Goal: Task Accomplishment & Management: Manage account settings

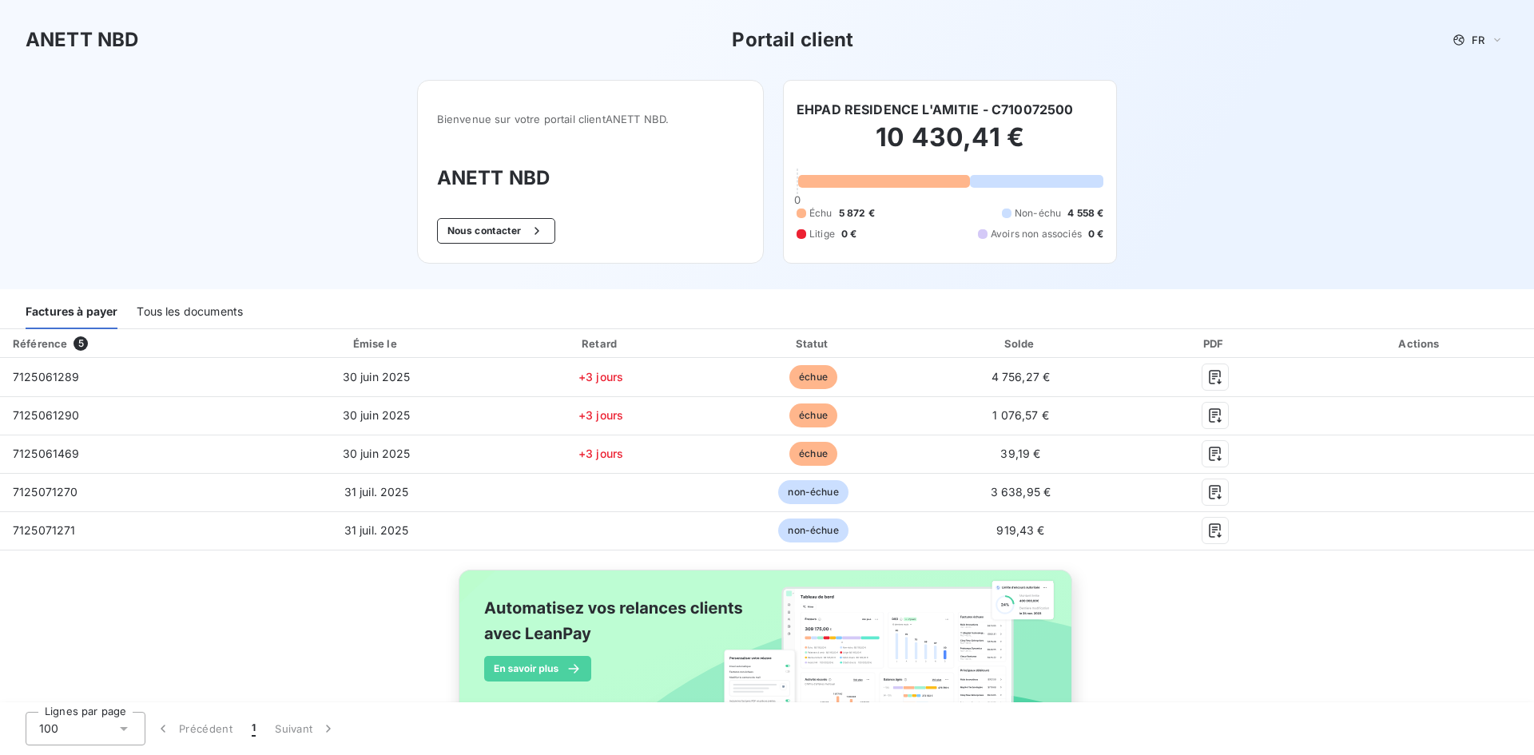
click at [211, 313] on div "Tous les documents" at bounding box center [190, 313] width 106 height 34
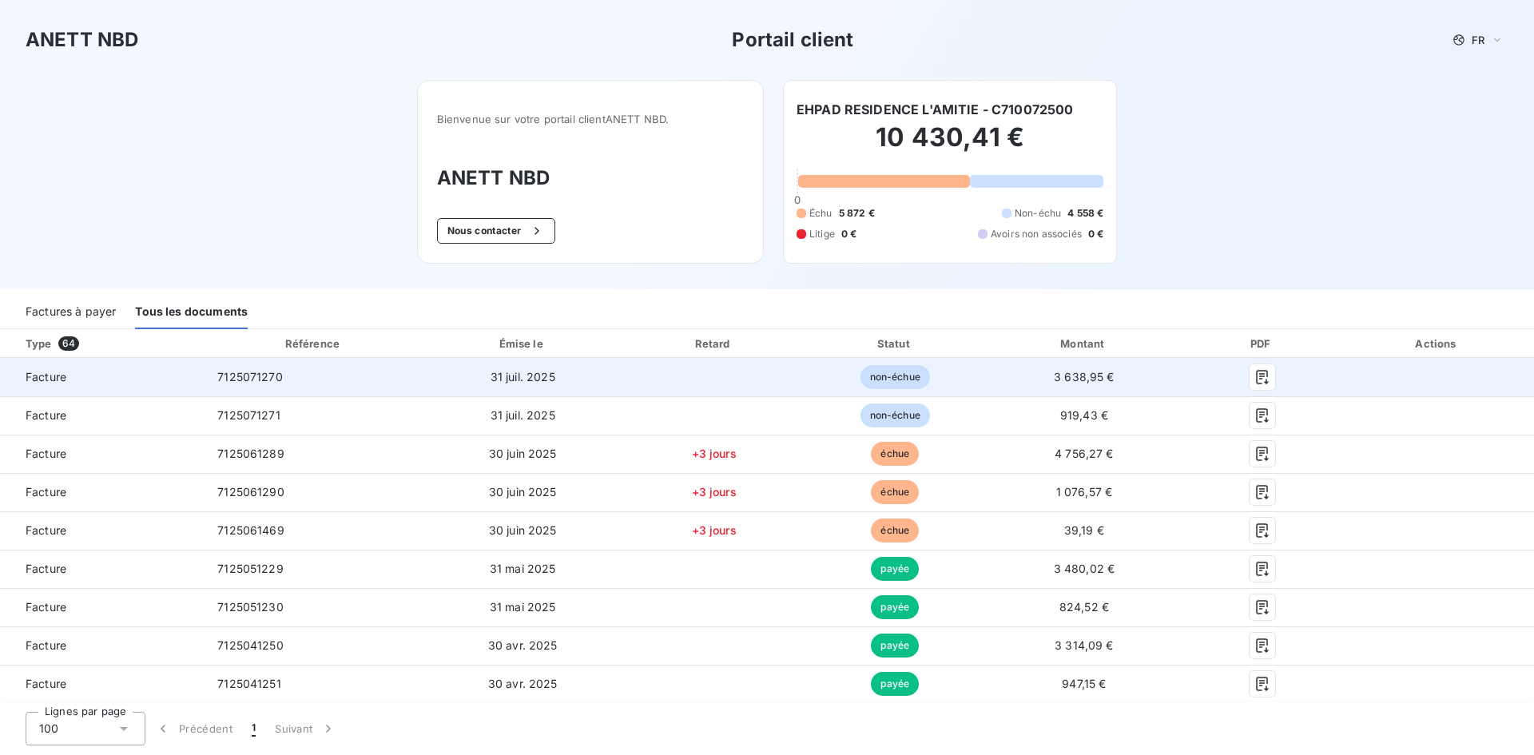
click at [42, 373] on span "Facture" at bounding box center [102, 377] width 179 height 16
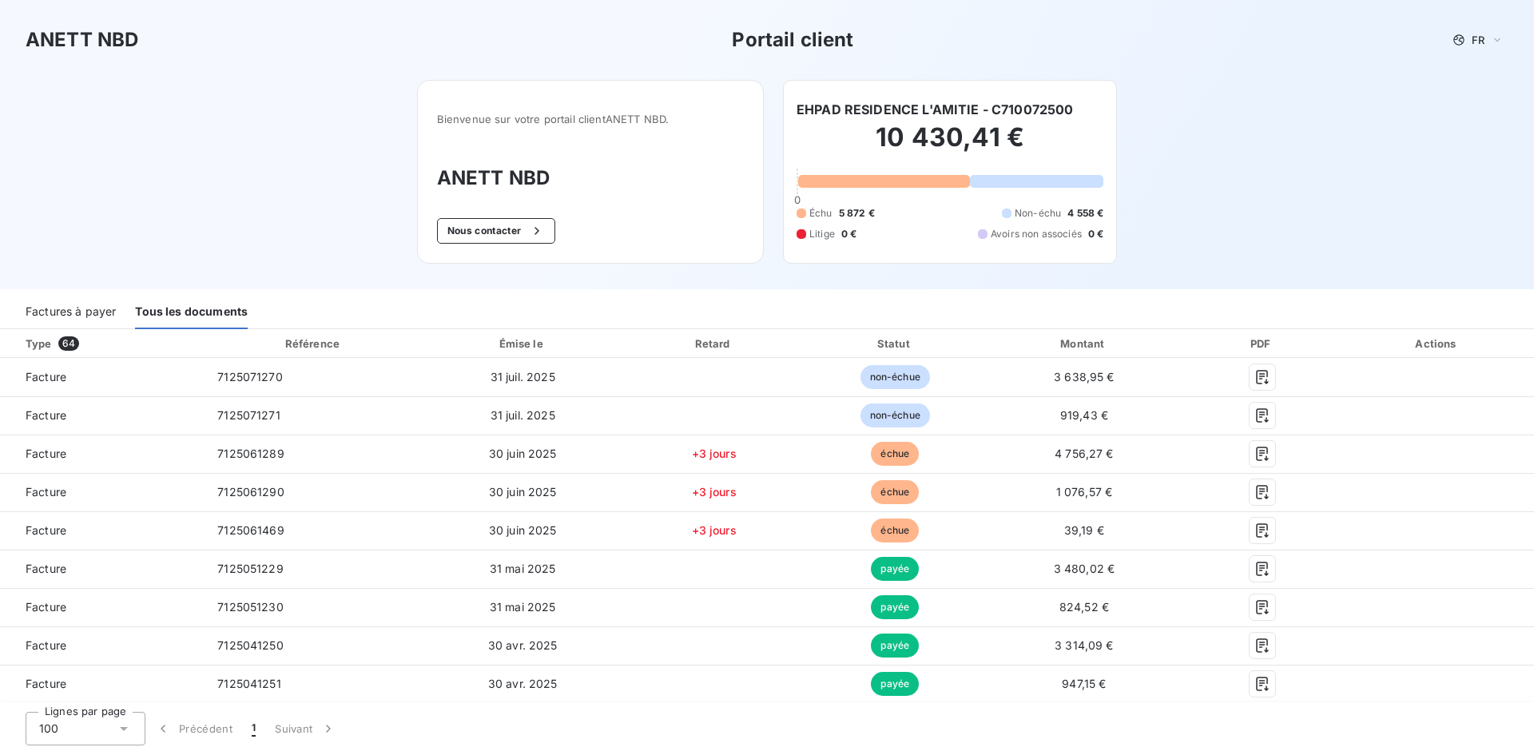
click at [58, 312] on div "Factures à payer" at bounding box center [71, 313] width 90 height 34
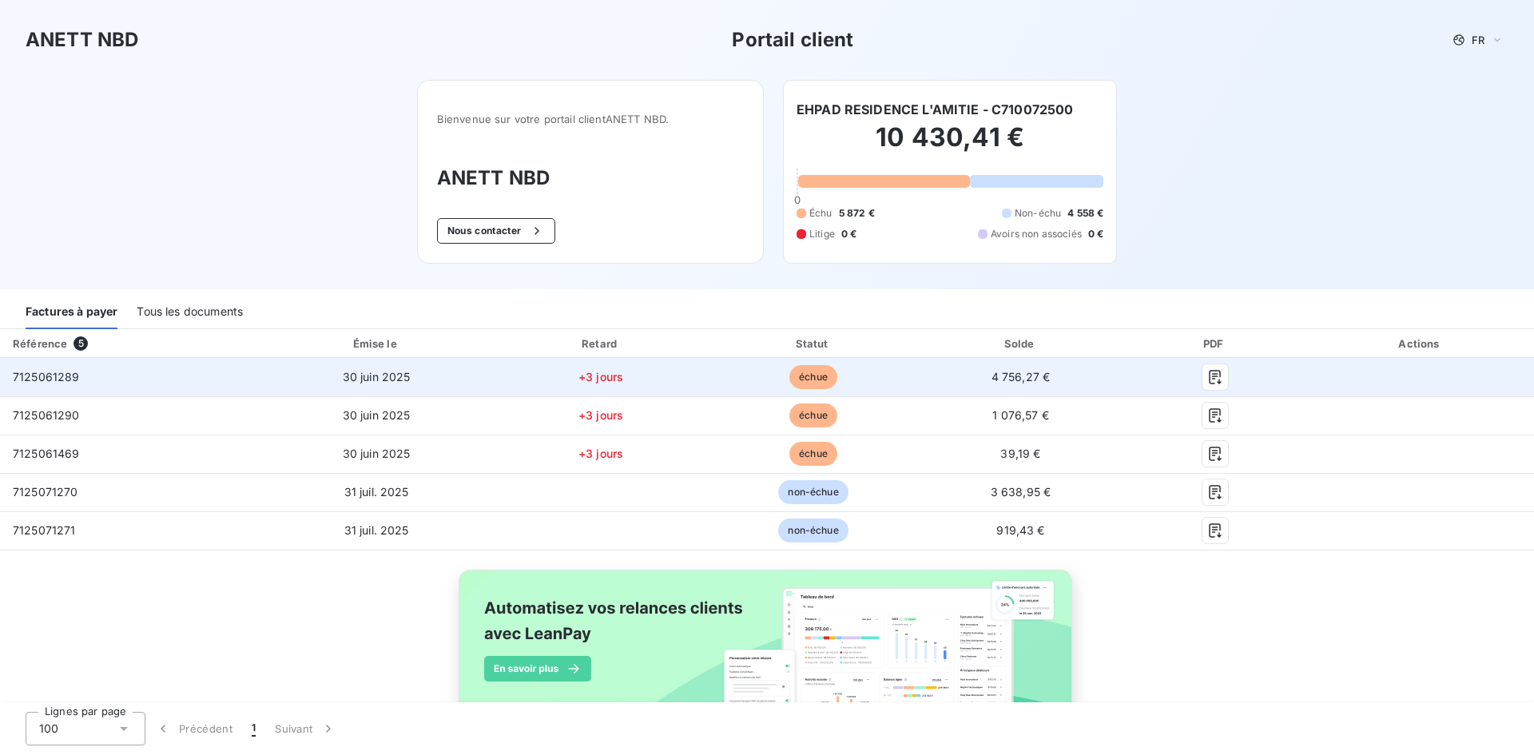
click at [39, 388] on td "7125061289" at bounding box center [130, 377] width 260 height 38
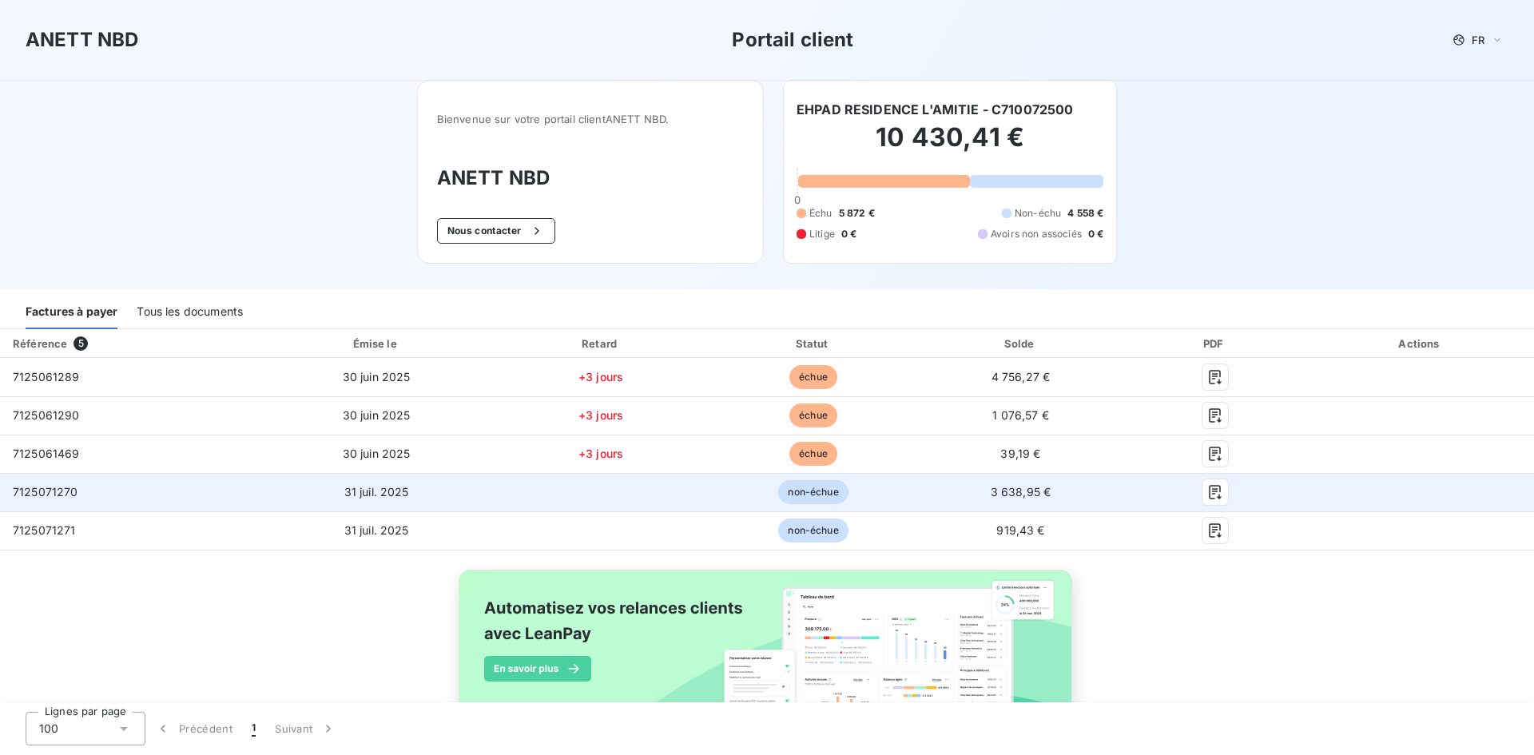
scroll to position [62, 0]
